Goal: Task Accomplishment & Management: Complete application form

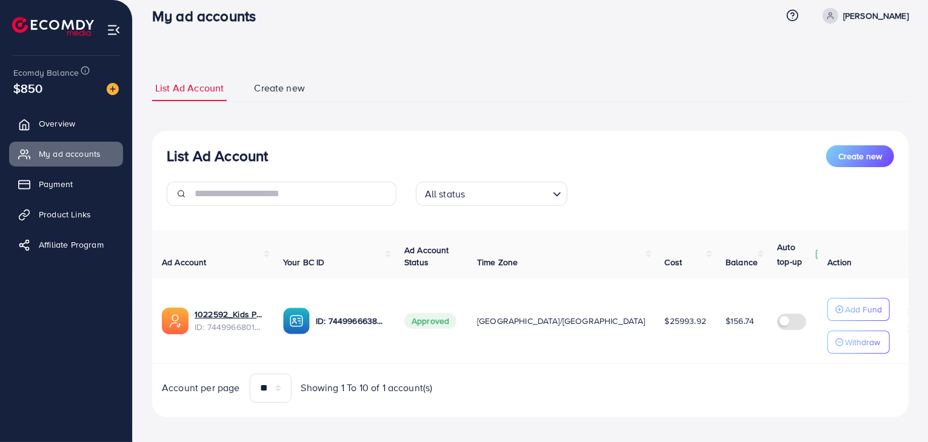
scroll to position [22, 0]
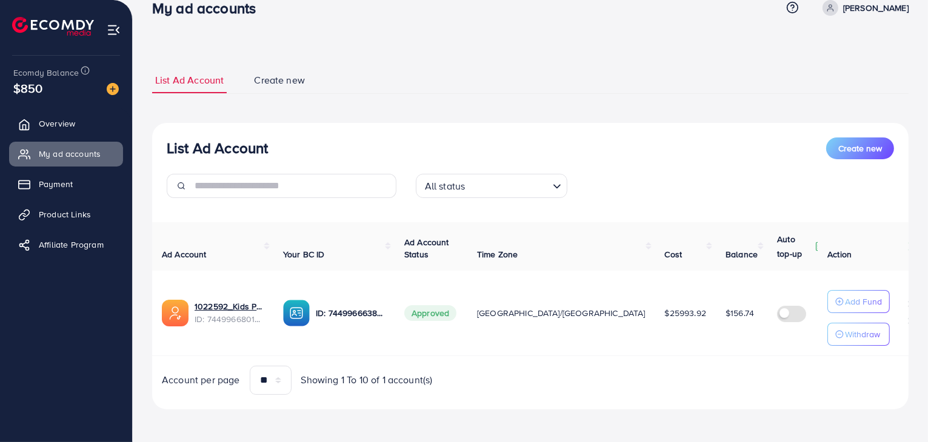
click at [265, 83] on span "Create new" at bounding box center [279, 80] width 51 height 14
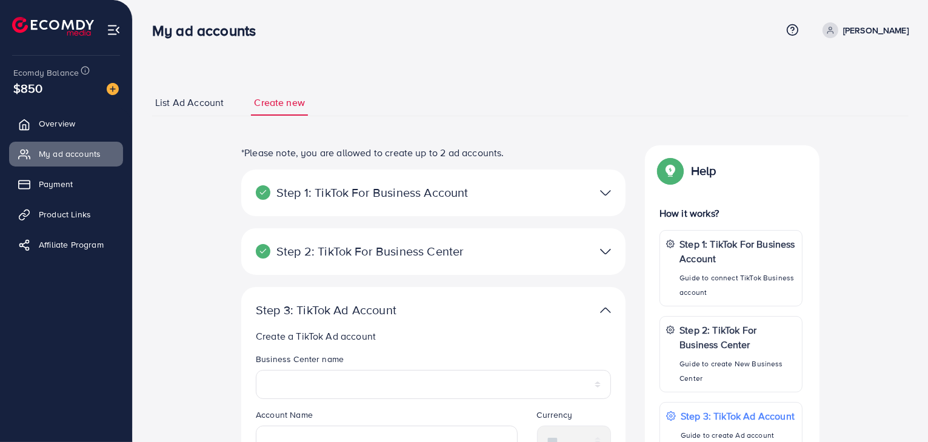
click at [210, 98] on span "List Ad Account" at bounding box center [189, 103] width 68 height 14
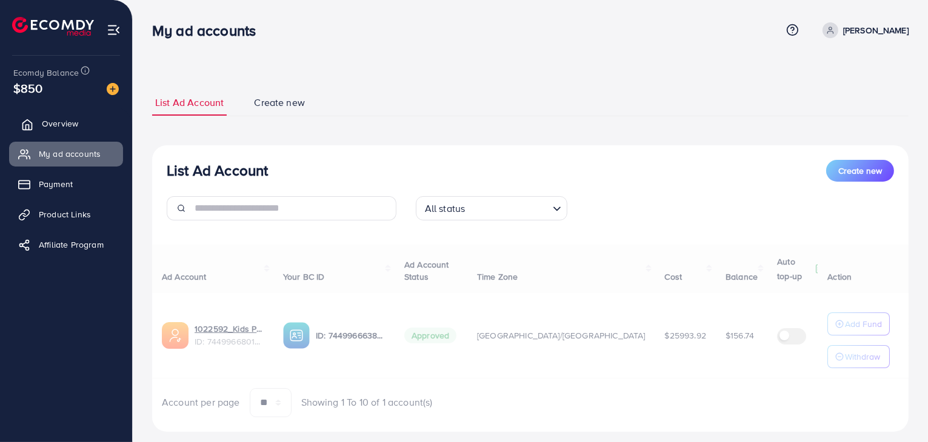
click at [62, 118] on span "Overview" at bounding box center [60, 124] width 36 height 12
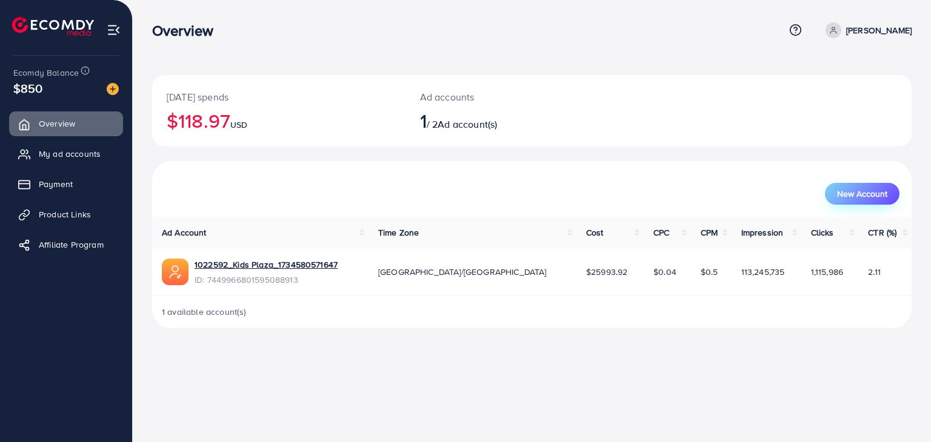
click at [850, 190] on span "New Account" at bounding box center [862, 194] width 50 height 8
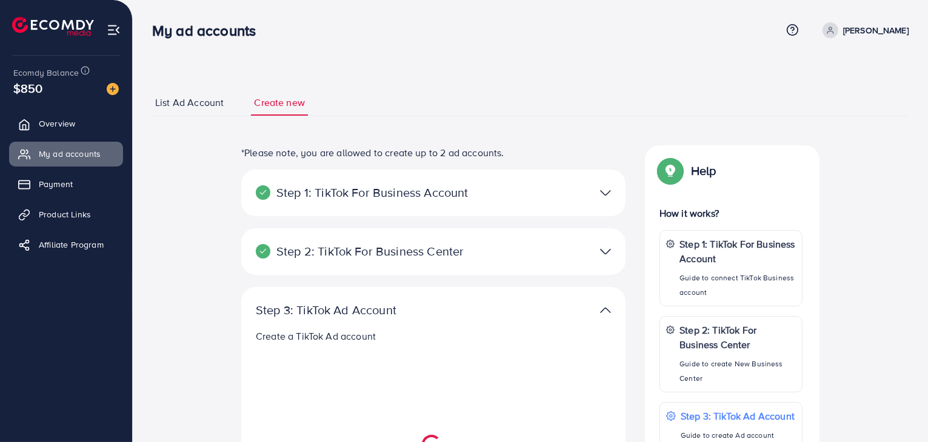
select select
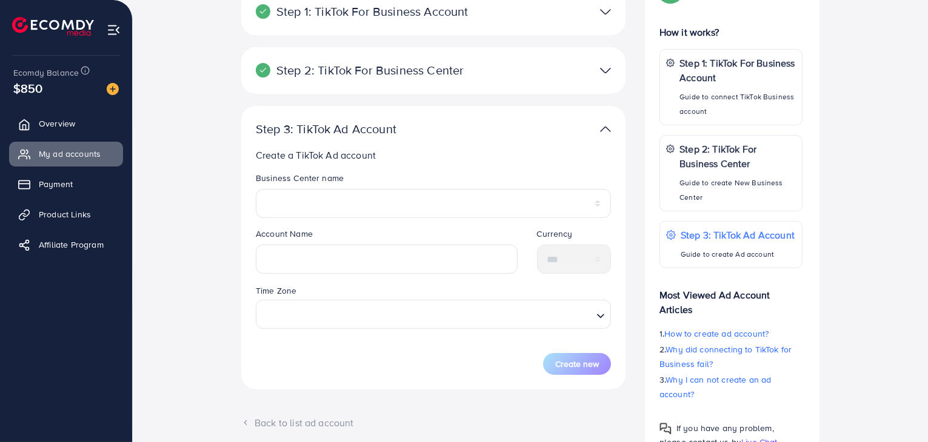
scroll to position [182, 0]
click at [776, 247] on p "Guide to create Ad account" at bounding box center [737, 254] width 115 height 15
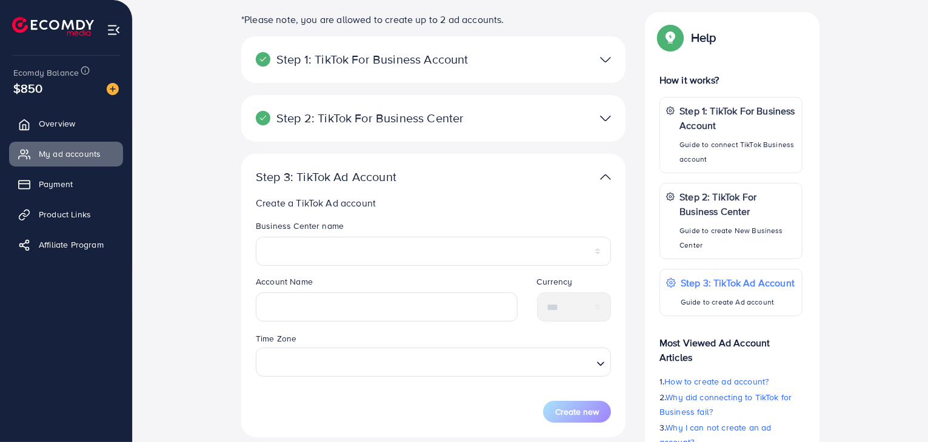
scroll to position [61, 0]
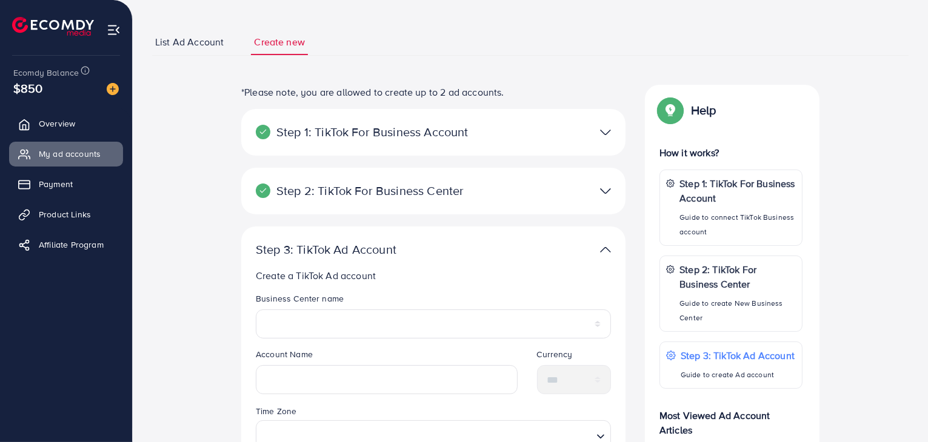
drag, startPoint x: 212, startPoint y: 41, endPoint x: 241, endPoint y: 70, distance: 40.7
click at [212, 41] on span "List Ad Account" at bounding box center [189, 42] width 68 height 14
